Goal: Task Accomplishment & Management: Use online tool/utility

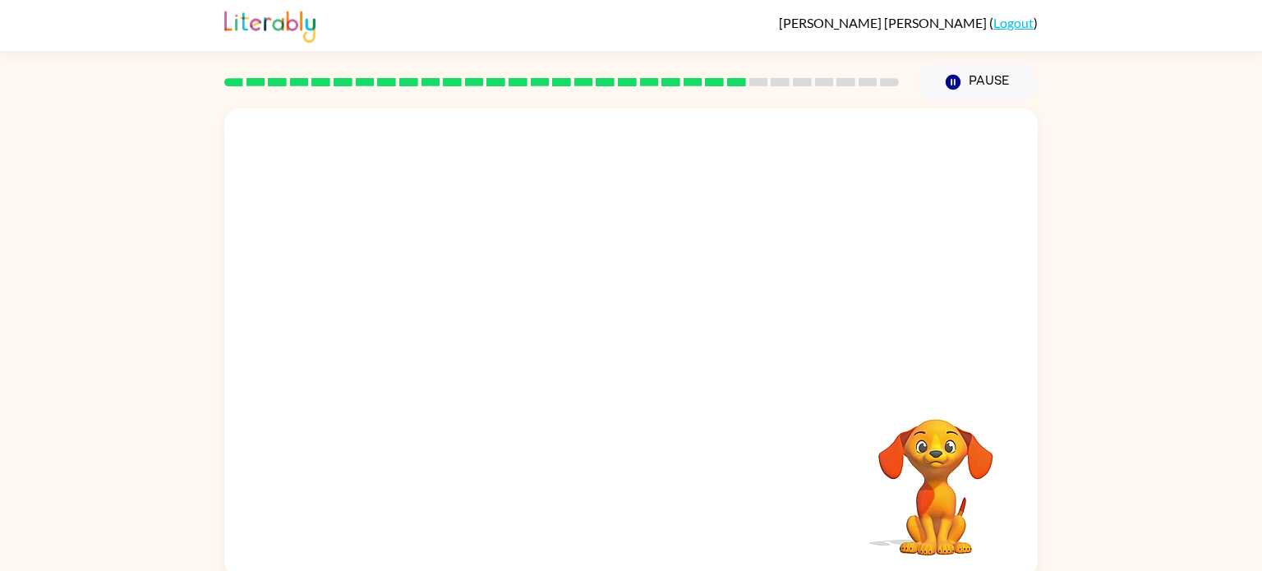
click at [969, 196] on div at bounding box center [631, 246] width 814 height 276
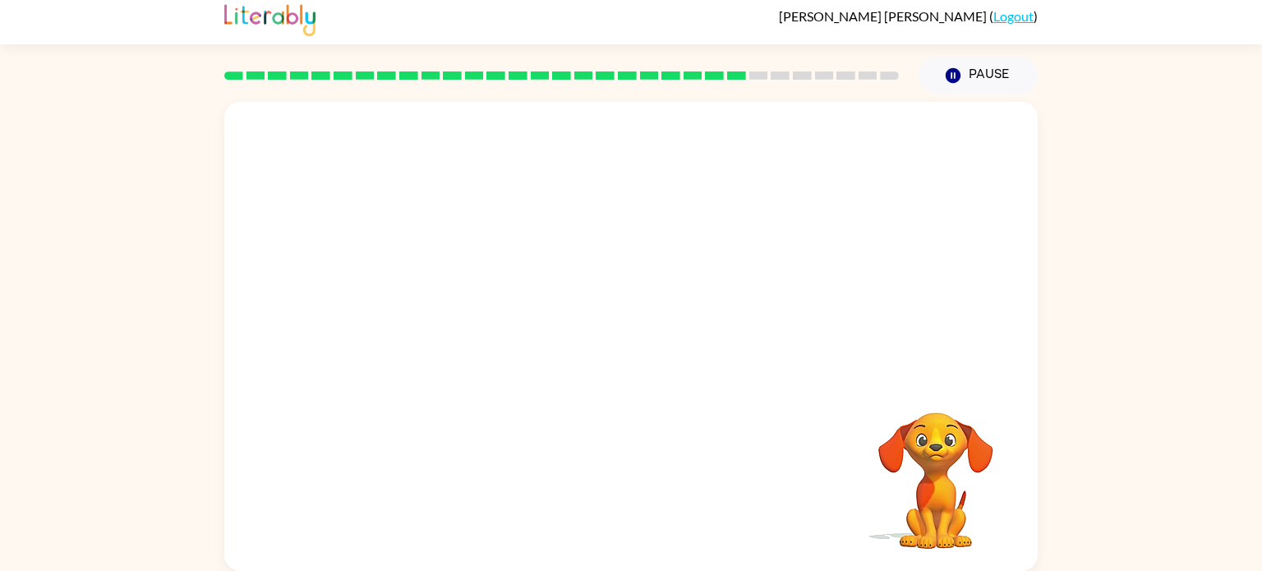
click at [819, 334] on div at bounding box center [631, 240] width 814 height 276
click at [804, 363] on div at bounding box center [631, 240] width 814 height 276
click at [799, 353] on div at bounding box center [631, 240] width 814 height 276
click at [802, 384] on div "Your browser must support playing .mp4 files to use Literably. Please try using…" at bounding box center [631, 336] width 814 height 469
click at [789, 424] on div "Your browser must support playing .mp4 files to use Literably. Please try using…" at bounding box center [631, 336] width 814 height 469
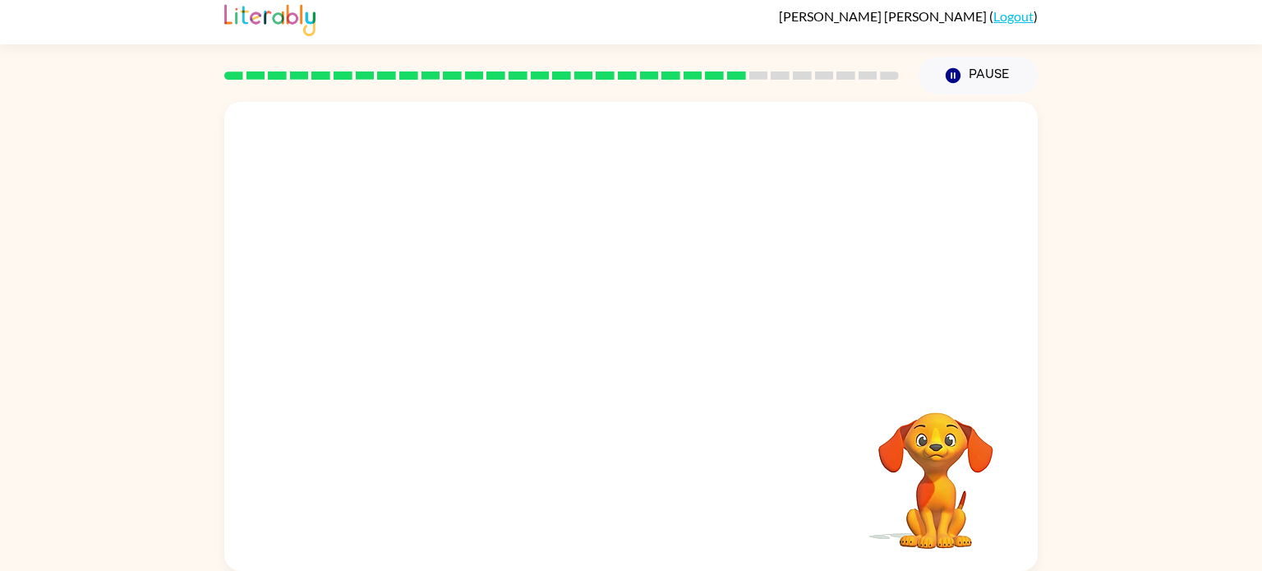
click at [889, 401] on video "Your browser must support playing .mp4 files to use Literably. Please try using…" at bounding box center [936, 469] width 164 height 164
click at [769, 365] on div at bounding box center [631, 240] width 814 height 276
click at [943, 476] on video "Your browser must support playing .mp4 files to use Literably. Please try using…" at bounding box center [936, 470] width 164 height 164
click at [951, 473] on video "Your browser must support playing .mp4 files to use Literably. Please try using…" at bounding box center [936, 470] width 164 height 164
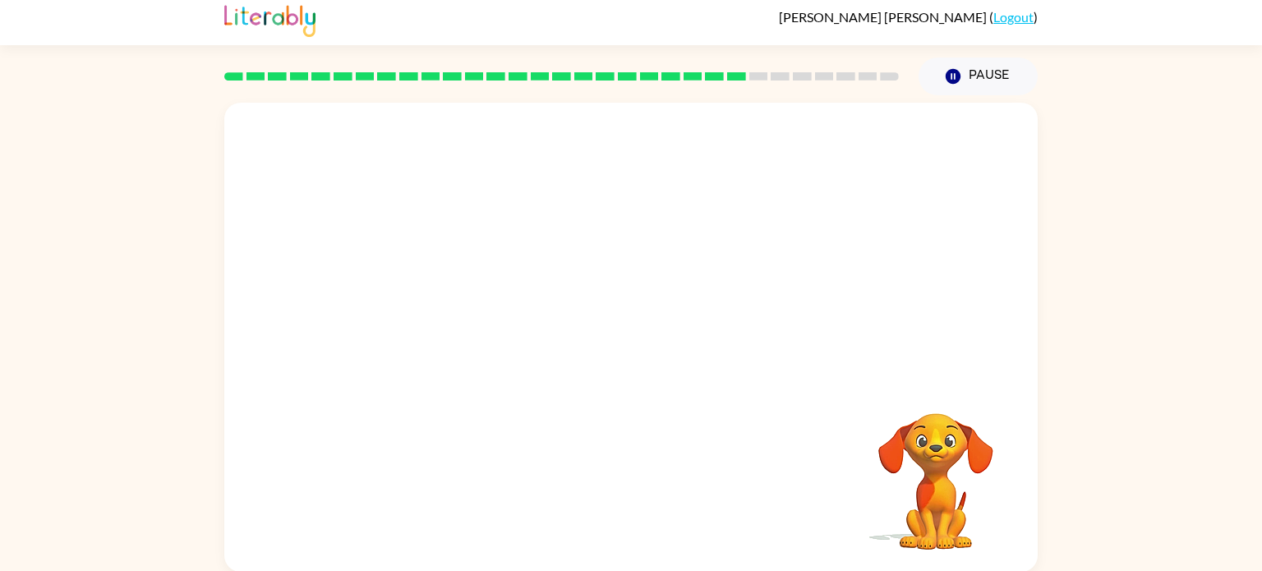
click at [923, 449] on video "Your browser must support playing .mp4 files to use Literably. Please try using…" at bounding box center [936, 470] width 164 height 164
click at [426, 243] on div at bounding box center [631, 241] width 814 height 276
click at [420, 238] on div at bounding box center [631, 241] width 814 height 276
click at [882, 353] on div at bounding box center [631, 241] width 814 height 276
click at [953, 73] on icon "button" at bounding box center [953, 76] width 15 height 15
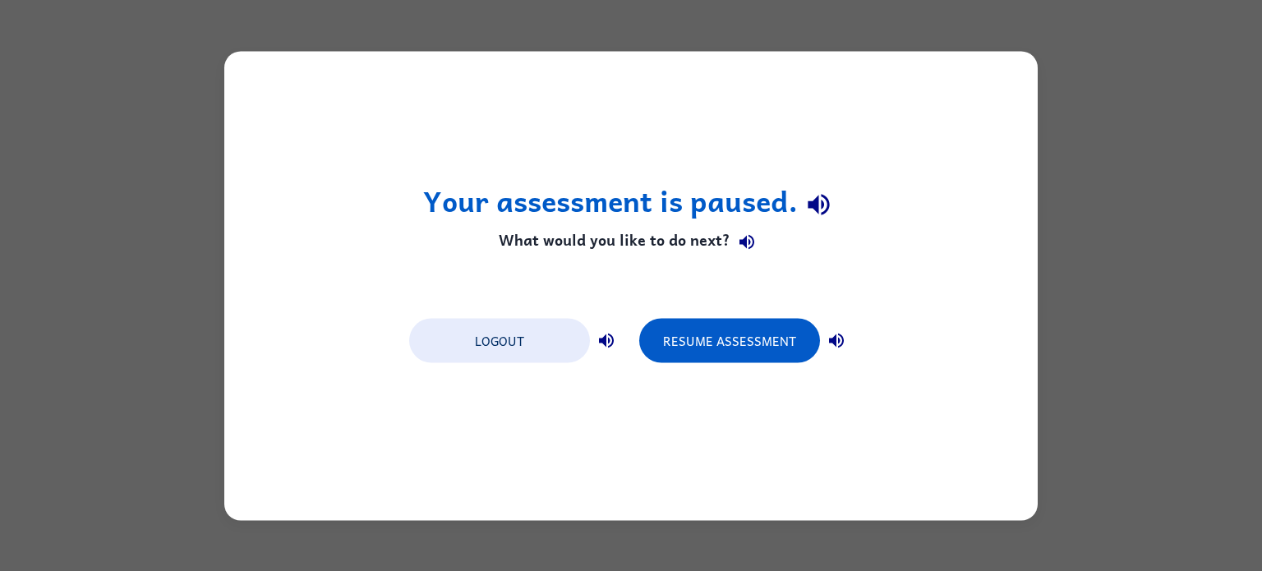
scroll to position [0, 0]
click at [723, 311] on div "Logout Resume Assessment" at bounding box center [631, 339] width 460 height 62
click at [722, 310] on div "Logout Resume Assessment" at bounding box center [631, 339] width 460 height 62
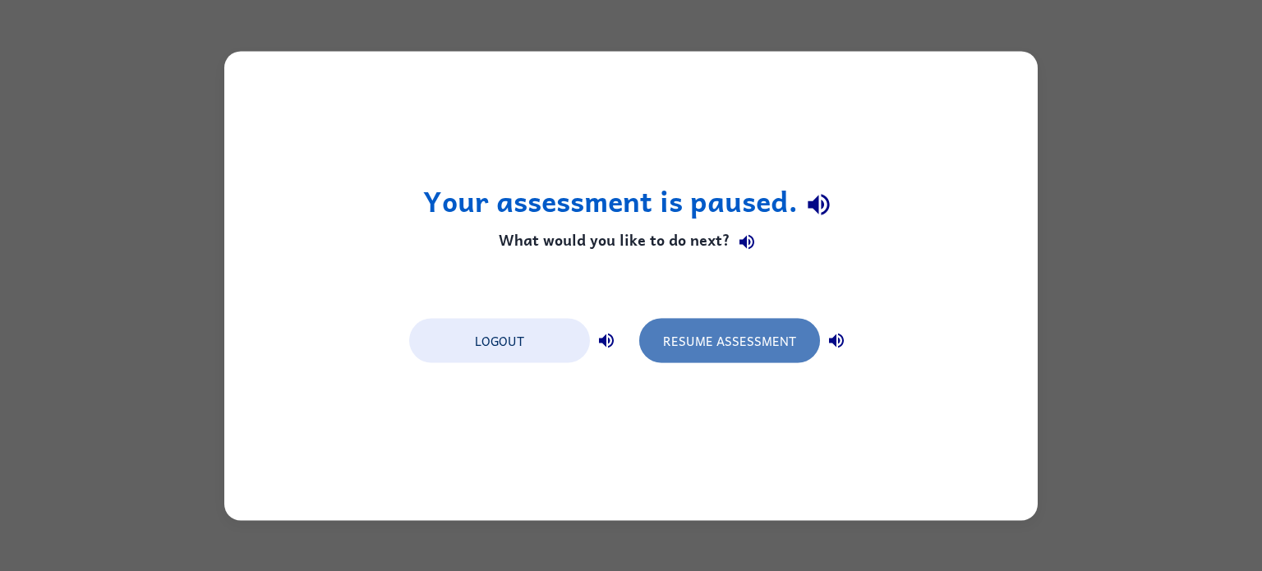
click at [733, 325] on button "Resume Assessment" at bounding box center [729, 340] width 181 height 44
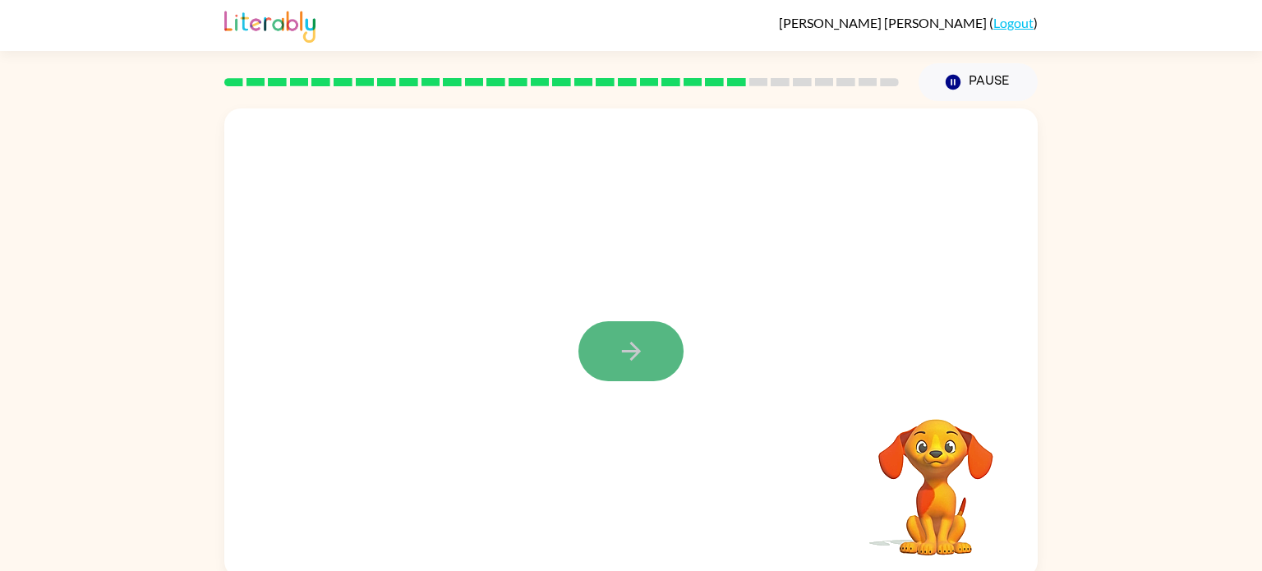
click at [610, 329] on button "button" at bounding box center [631, 351] width 105 height 60
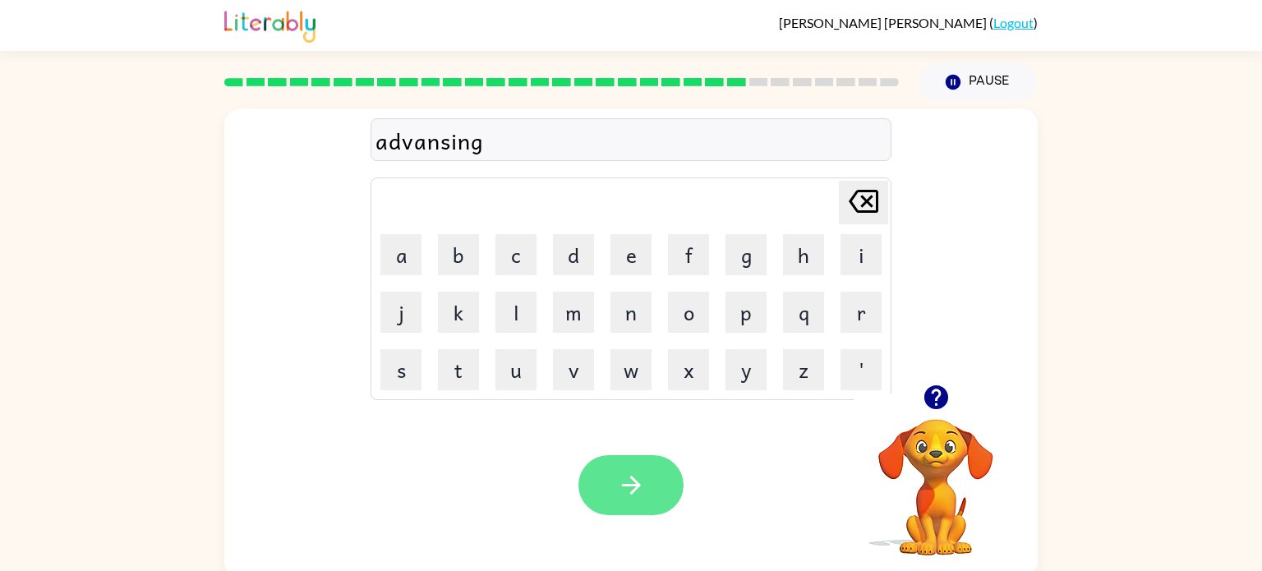
click at [635, 503] on button "button" at bounding box center [631, 485] width 105 height 60
click at [615, 501] on button "button" at bounding box center [631, 485] width 105 height 60
click at [648, 490] on button "button" at bounding box center [631, 485] width 105 height 60
click at [598, 485] on button "button" at bounding box center [631, 485] width 105 height 60
click at [627, 487] on icon "button" at bounding box center [630, 485] width 19 height 19
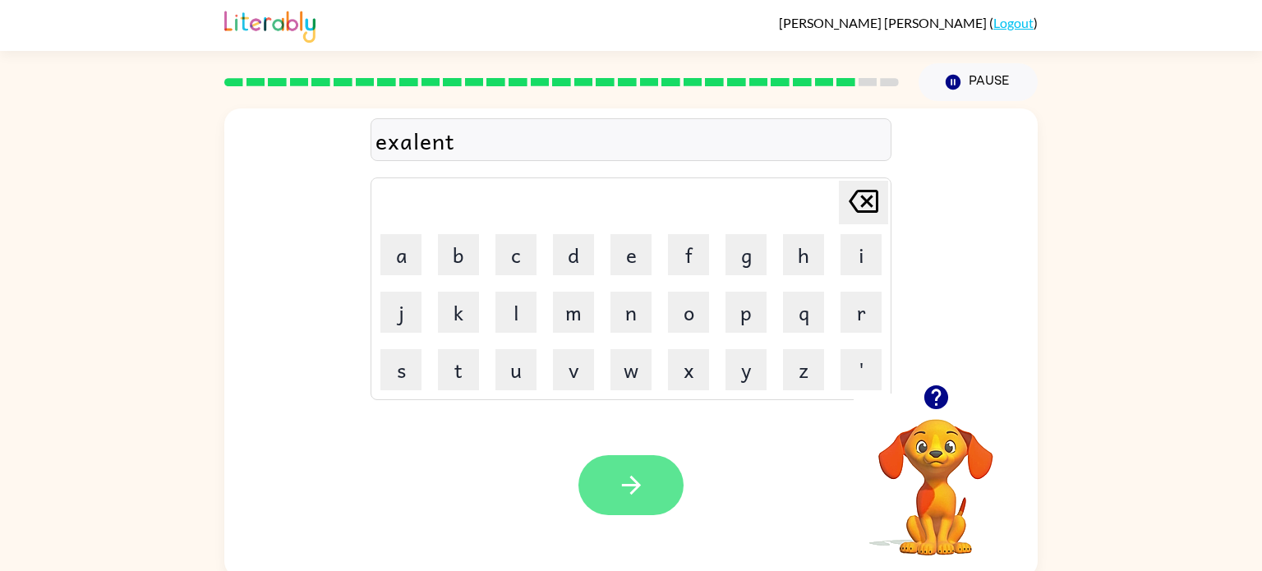
click at [624, 494] on icon "button" at bounding box center [631, 485] width 29 height 29
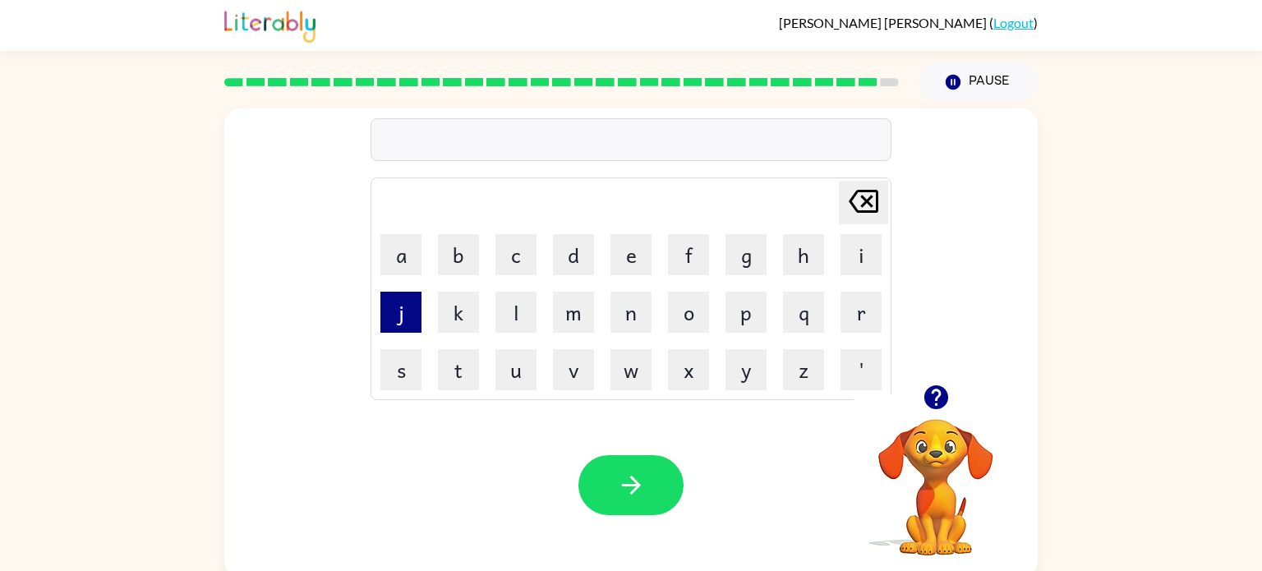
click at [393, 306] on button "j" at bounding box center [401, 312] width 41 height 41
click at [684, 321] on button "o" at bounding box center [688, 312] width 41 height 41
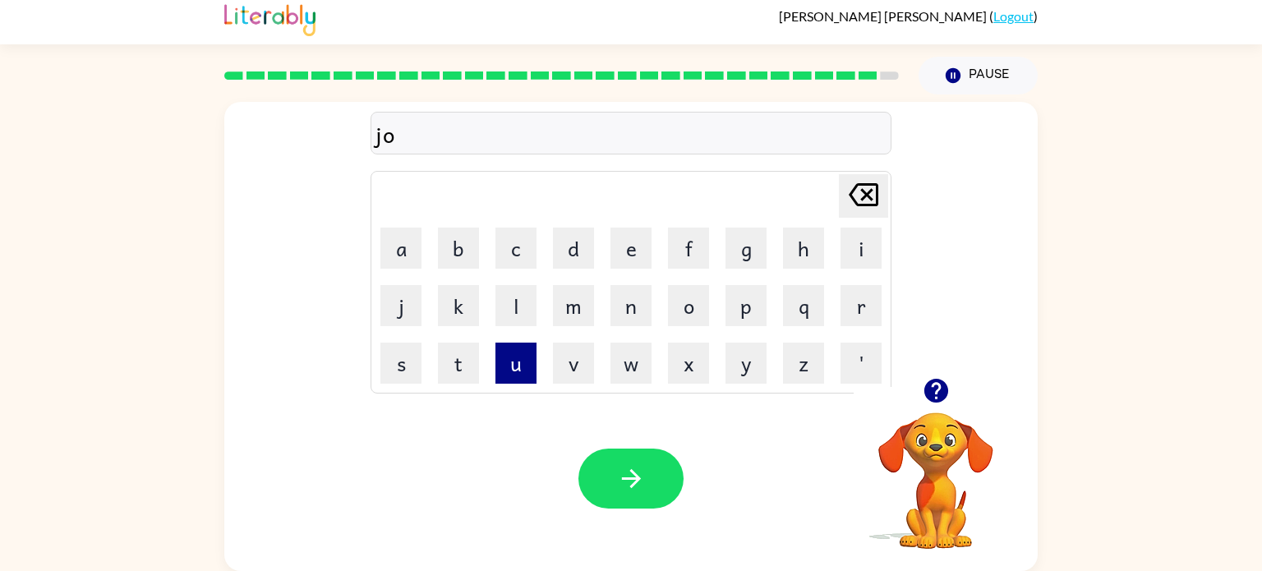
click at [526, 371] on button "u" at bounding box center [516, 363] width 41 height 41
click at [469, 240] on button "b" at bounding box center [458, 248] width 41 height 41
click at [861, 302] on button "r" at bounding box center [861, 305] width 41 height 41
click at [402, 253] on button "a" at bounding box center [401, 248] width 41 height 41
click at [526, 253] on button "c" at bounding box center [516, 248] width 41 height 41
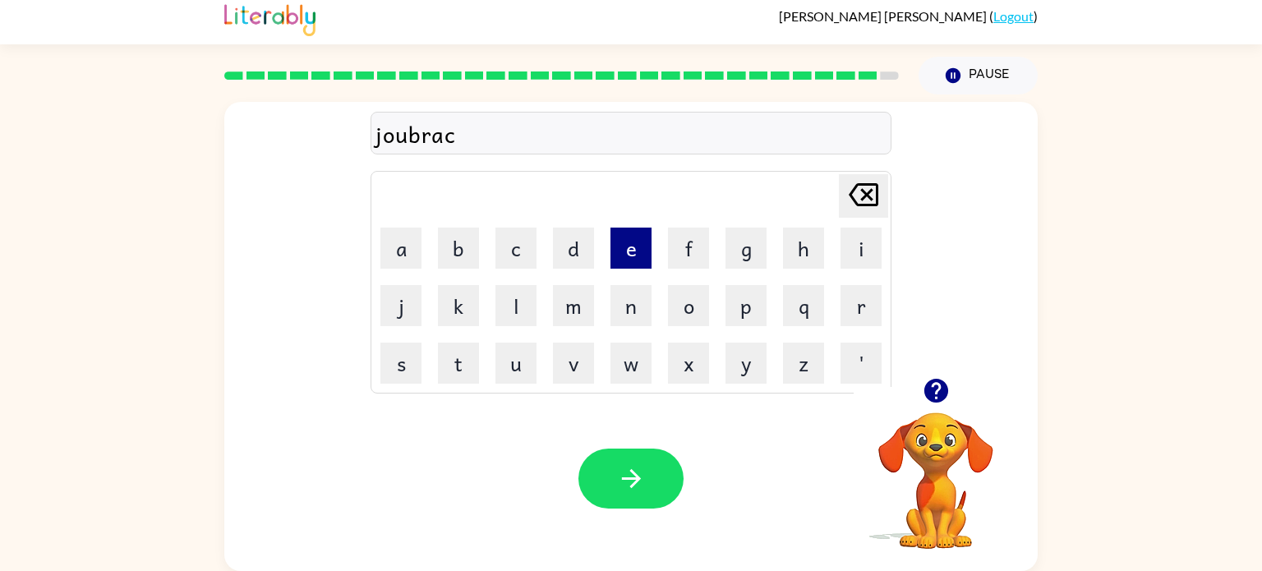
click at [639, 253] on button "e" at bounding box center [631, 248] width 41 height 41
click at [868, 311] on button "r" at bounding box center [861, 305] width 41 height 41
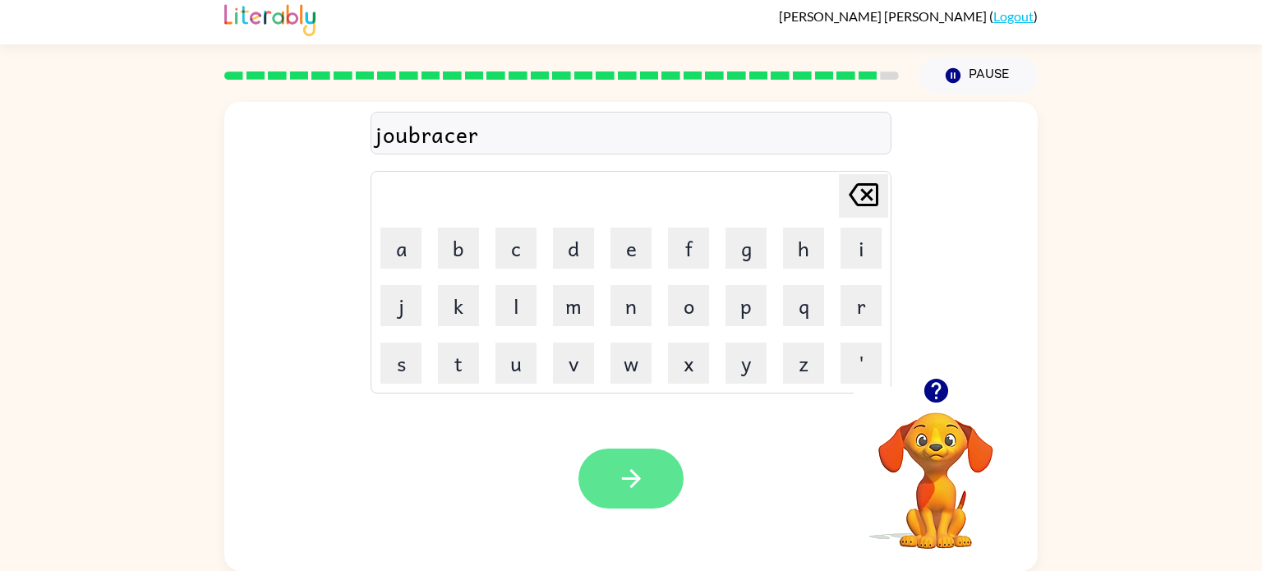
click at [607, 499] on button "button" at bounding box center [631, 479] width 105 height 60
